Goal: Find specific page/section: Find specific page/section

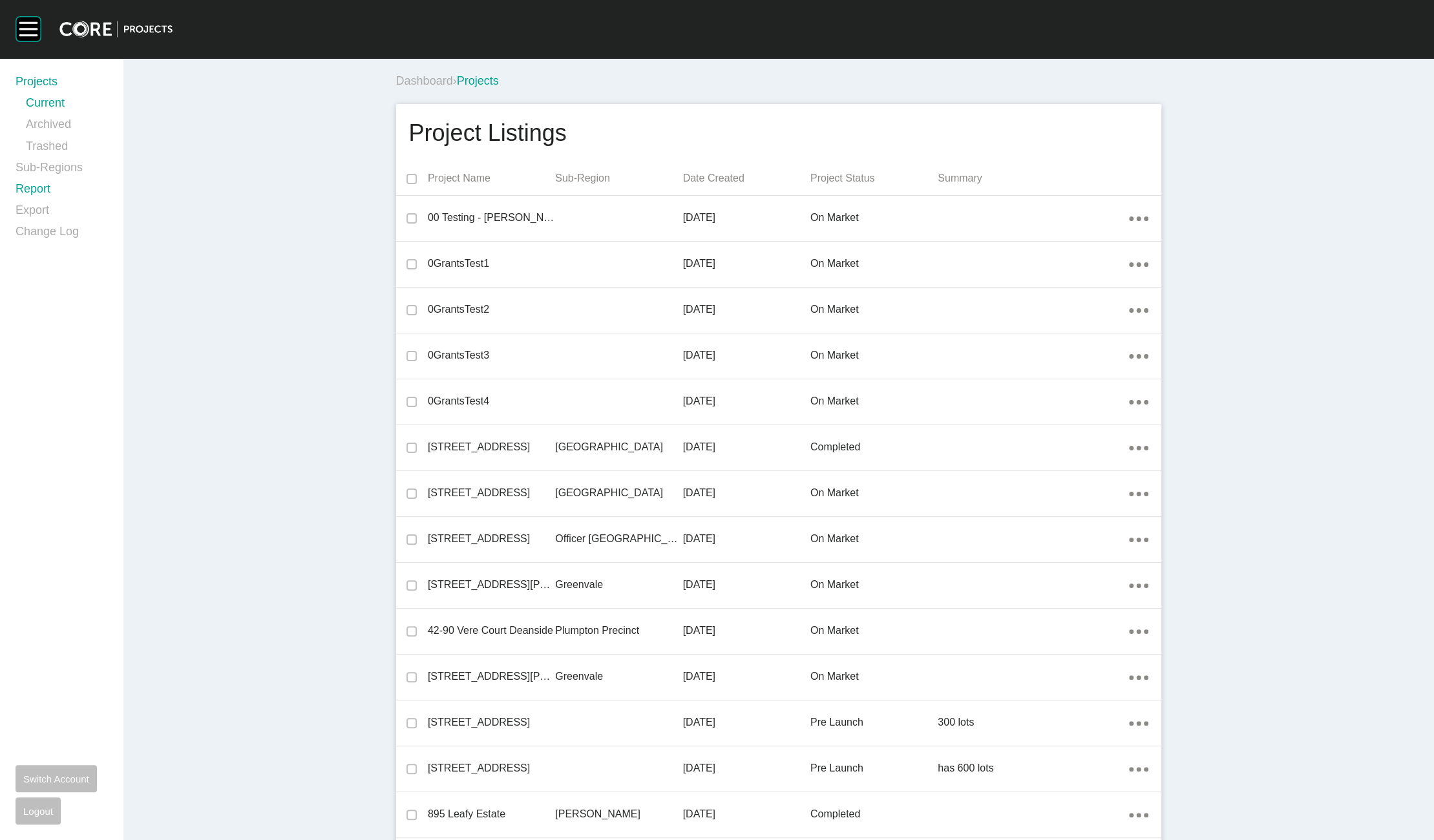
click at [38, 189] on link "Report" at bounding box center [61, 192] width 92 height 22
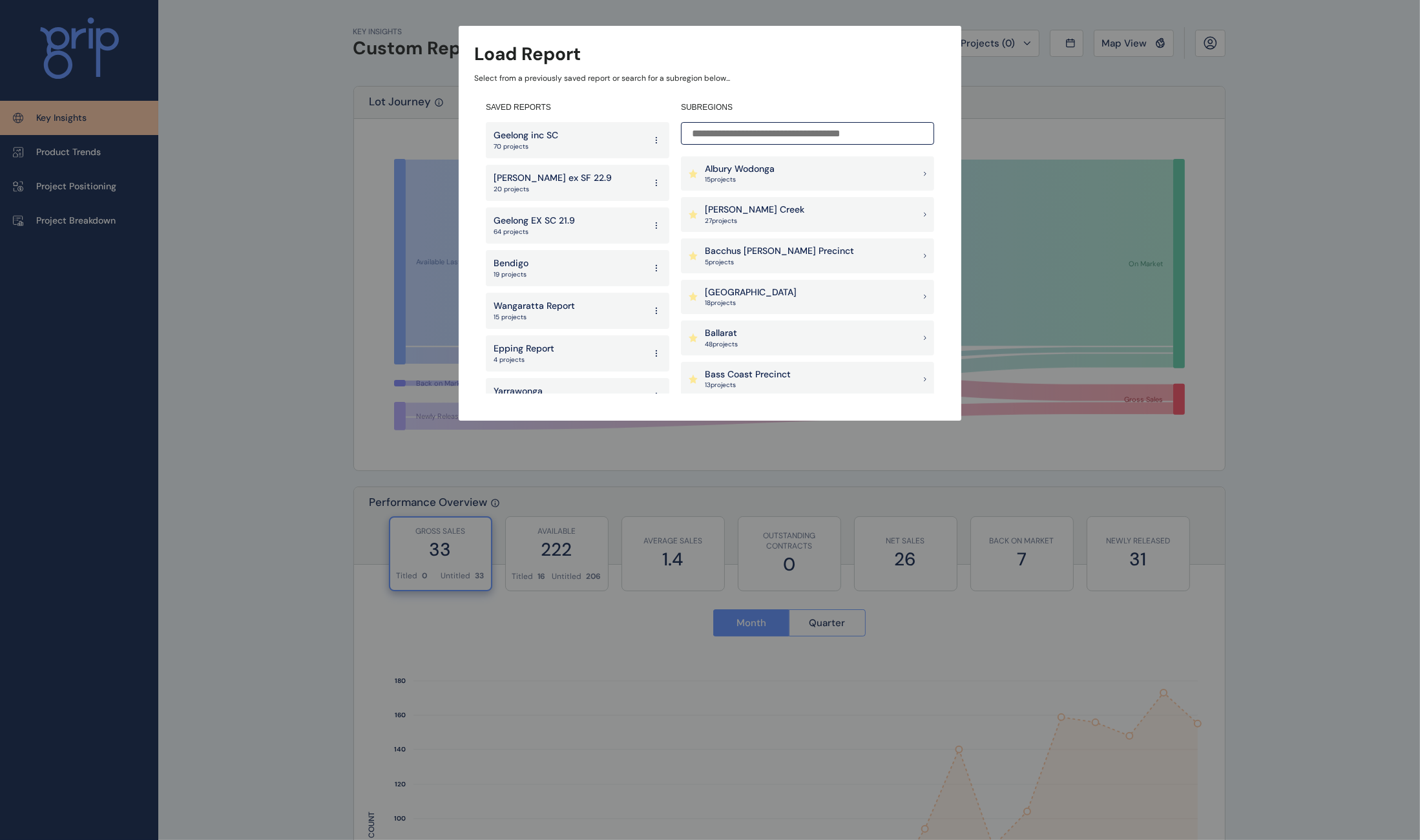
click at [812, 137] on input at bounding box center [808, 133] width 254 height 22
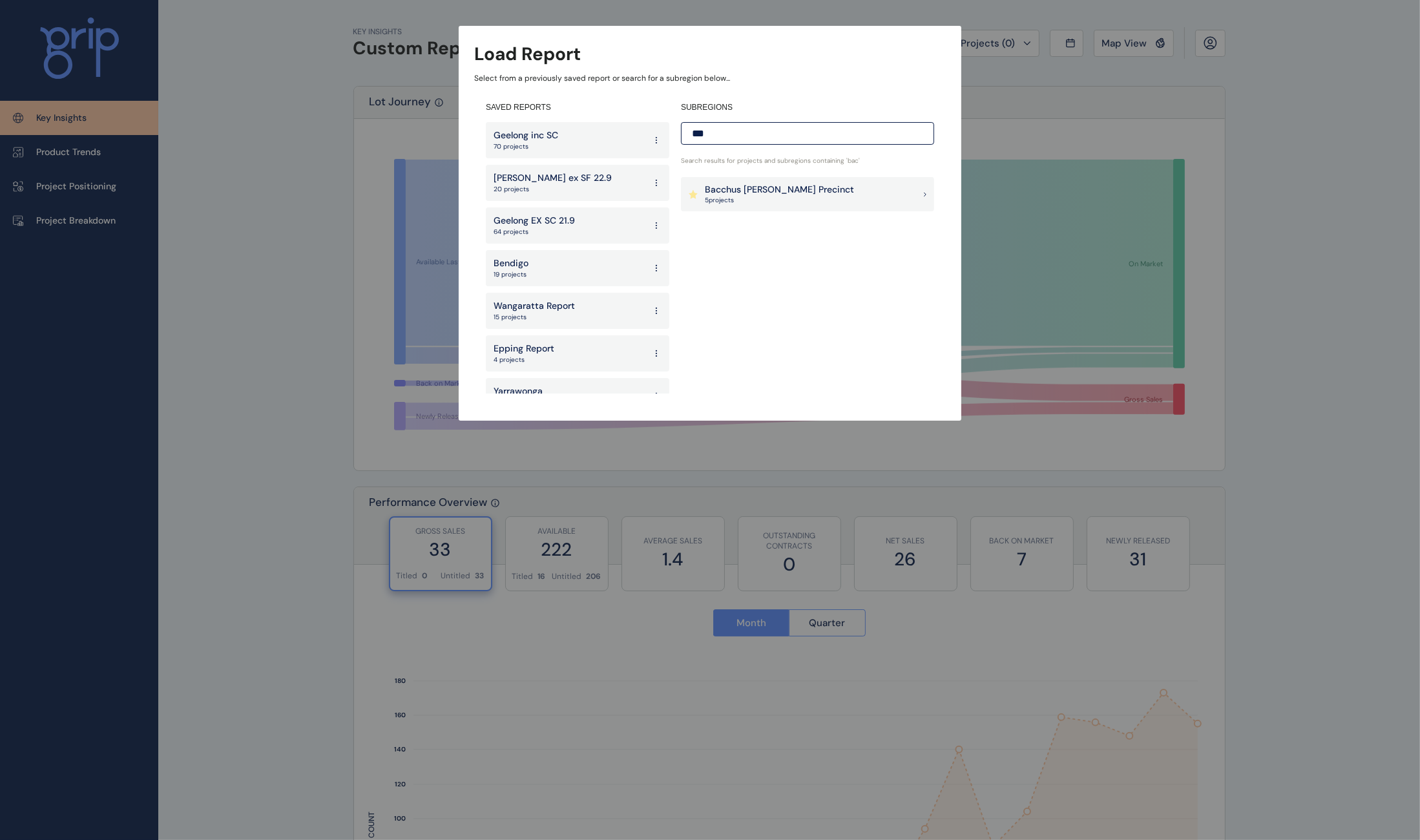
type input "***"
click at [802, 188] on p "Bacchus [PERSON_NAME] Precinct" at bounding box center [780, 189] width 149 height 13
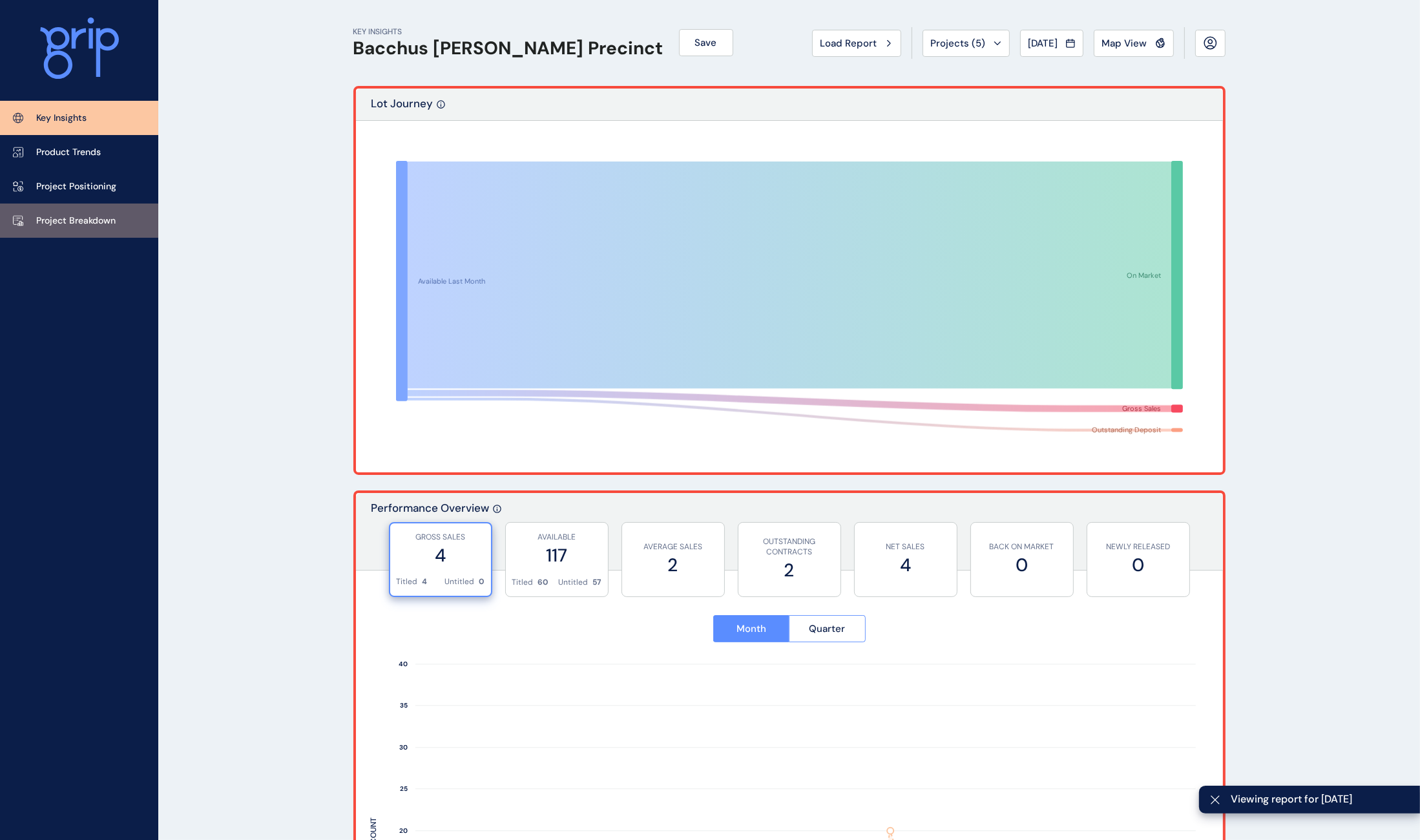
click at [88, 226] on p "Project Breakdown" at bounding box center [76, 221] width 79 height 13
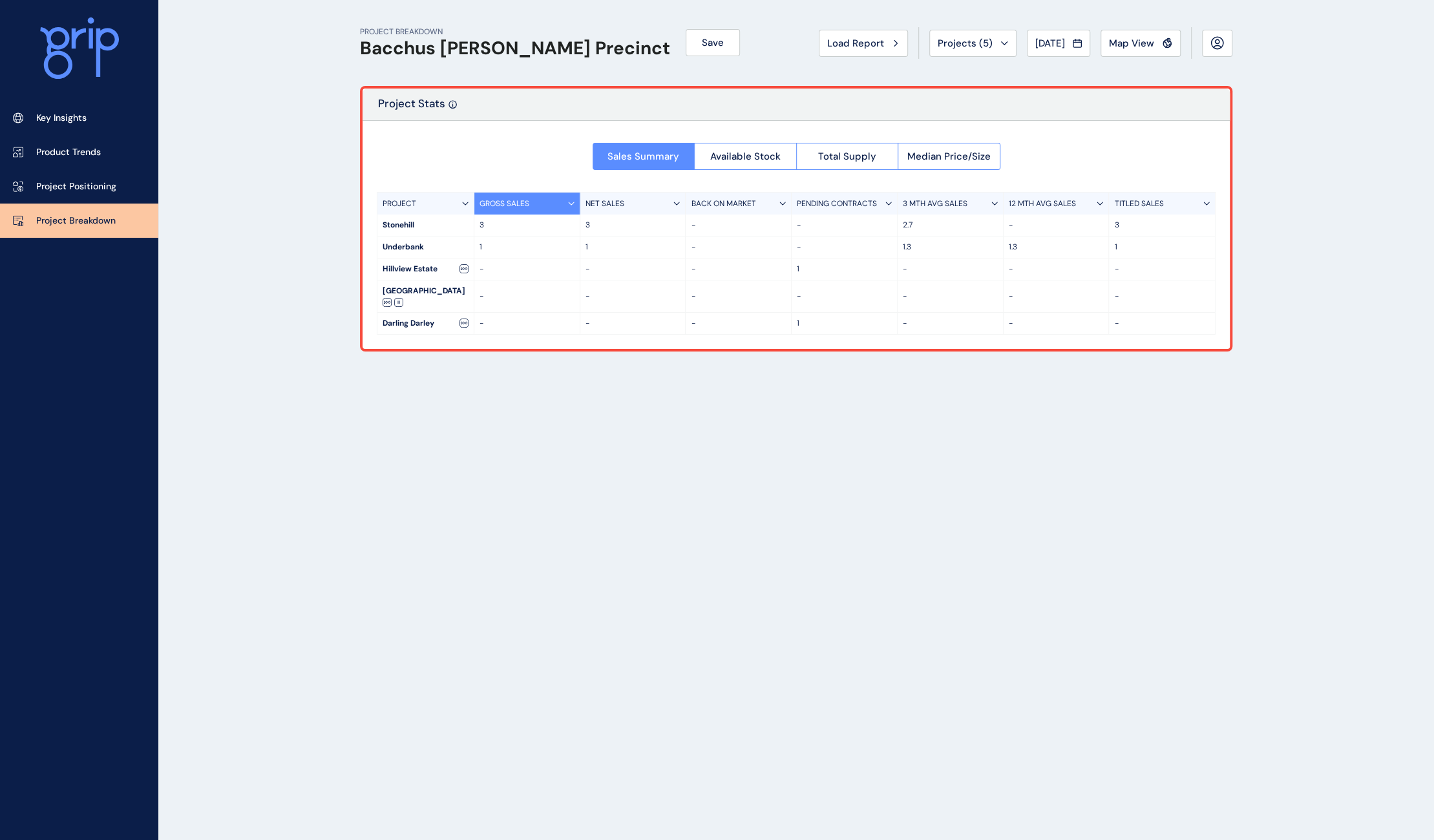
click at [0, 800] on div "Key Insights Product Trends Project Positioning Project Breakdown" at bounding box center [79, 420] width 158 height 840
